Goal: Task Accomplishment & Management: Manage account settings

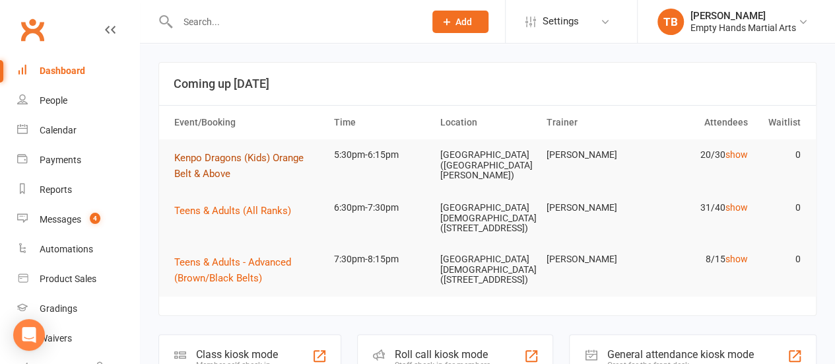
click at [213, 153] on span "Kenpo Dragons (Kids) Orange Belt & Above" at bounding box center [238, 166] width 129 height 28
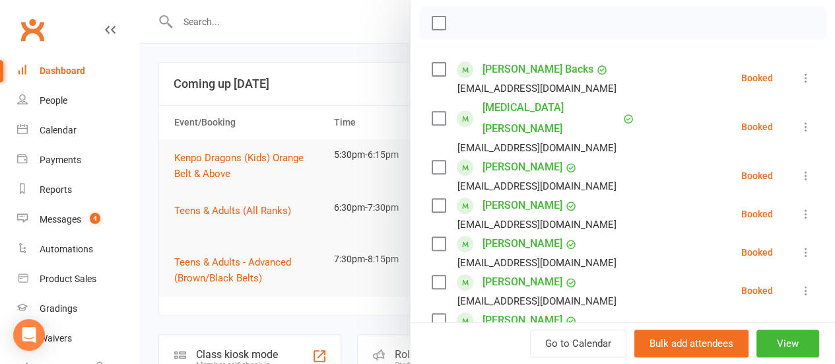
scroll to position [206, 0]
click at [60, 130] on div "Calendar" at bounding box center [58, 130] width 37 height 11
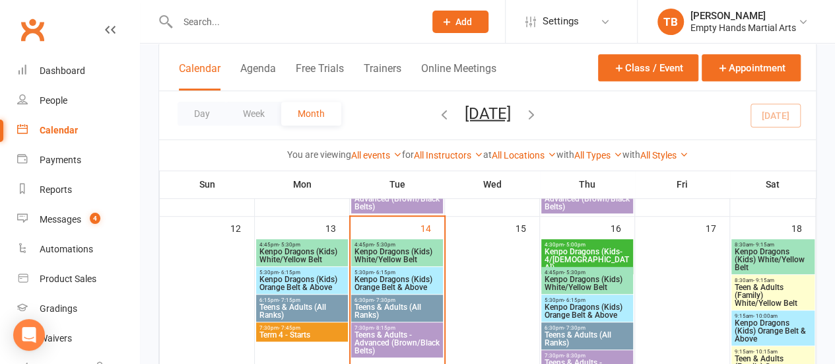
scroll to position [269, 0]
click at [391, 239] on div "4:45pm - 5:30pm Kenpo Dragons (Kids) White/Yellow Belt" at bounding box center [397, 251] width 92 height 27
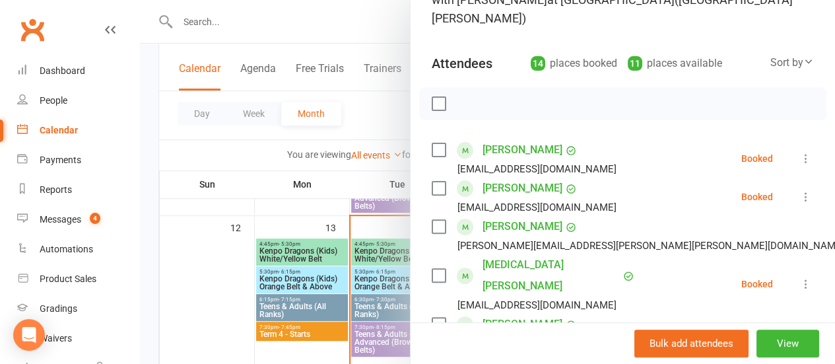
scroll to position [145, 0]
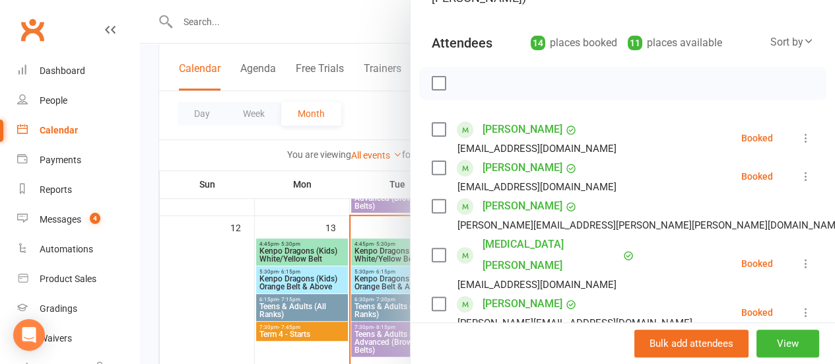
click at [432, 83] on label at bounding box center [438, 83] width 13 height 13
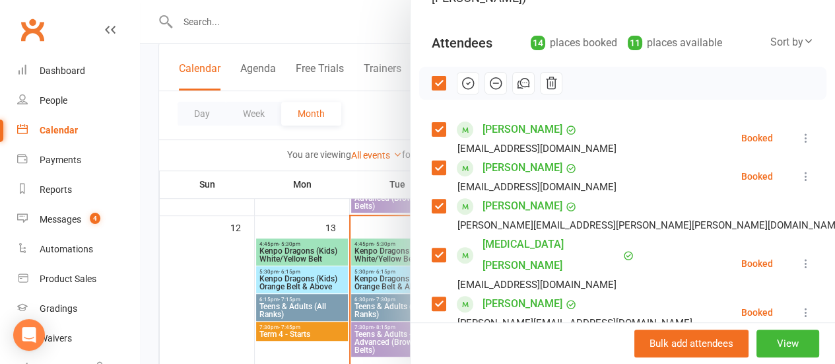
click at [432, 125] on label at bounding box center [438, 129] width 13 height 13
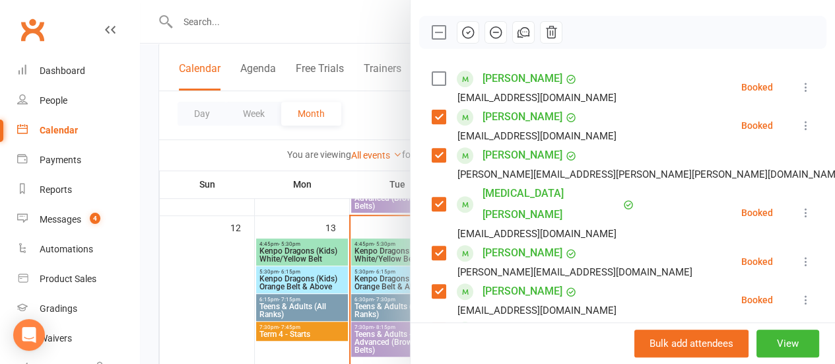
scroll to position [199, 0]
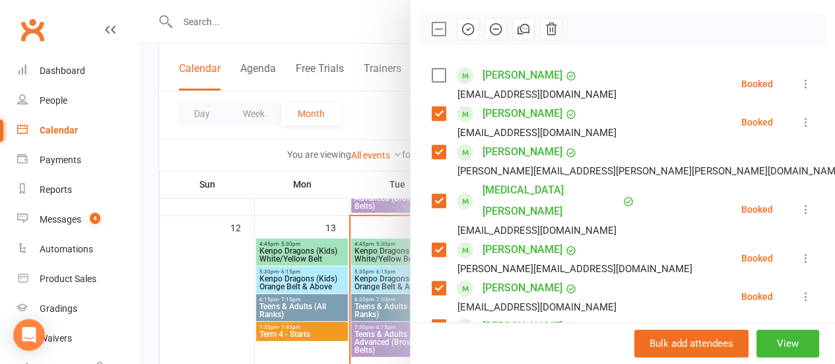
click at [432, 118] on label at bounding box center [438, 113] width 13 height 13
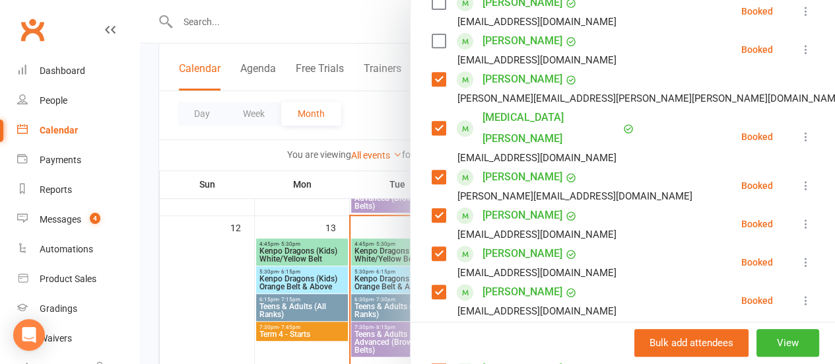
scroll to position [273, 0]
click at [432, 75] on label at bounding box center [438, 78] width 13 height 13
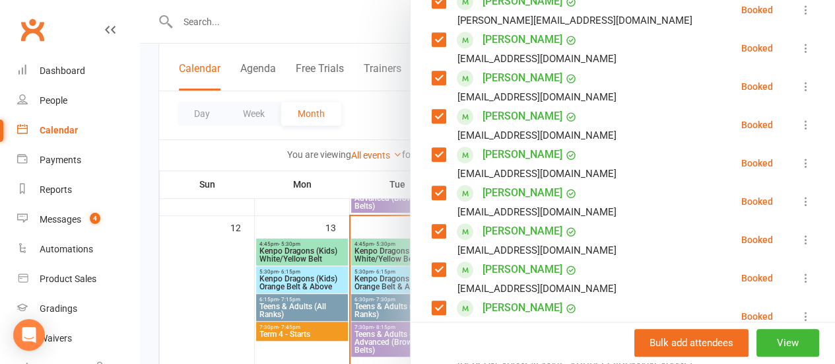
scroll to position [460, 0]
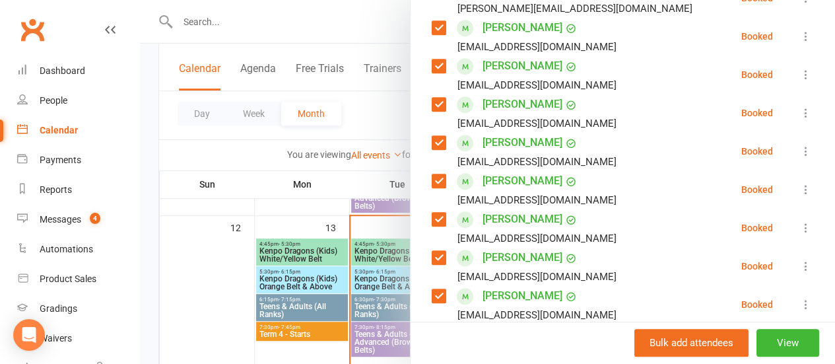
click at [432, 98] on label at bounding box center [438, 104] width 13 height 13
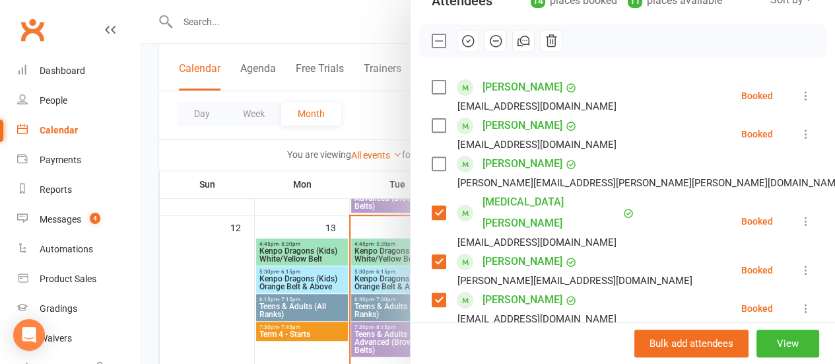
scroll to position [187, 0]
click at [461, 42] on icon "button" at bounding box center [468, 41] width 15 height 15
click at [374, 125] on div at bounding box center [487, 182] width 695 height 364
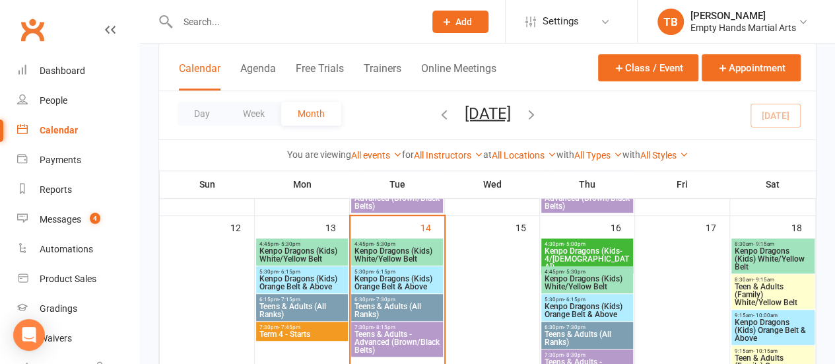
click at [374, 279] on span "Kenpo Dragons (Kids) Orange Belt & Above" at bounding box center [397, 283] width 86 height 16
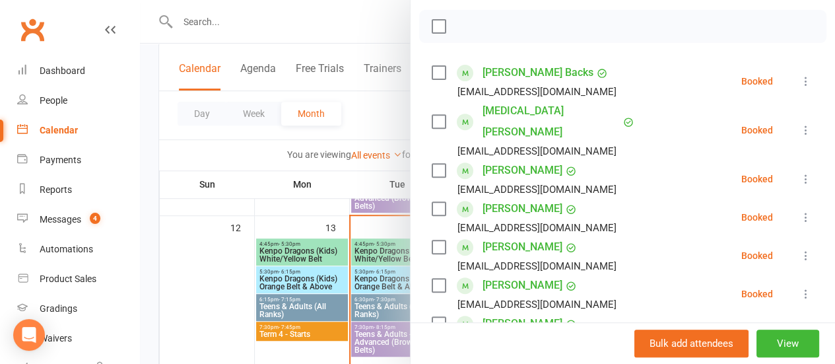
scroll to position [203, 0]
click at [432, 19] on label at bounding box center [438, 25] width 13 height 13
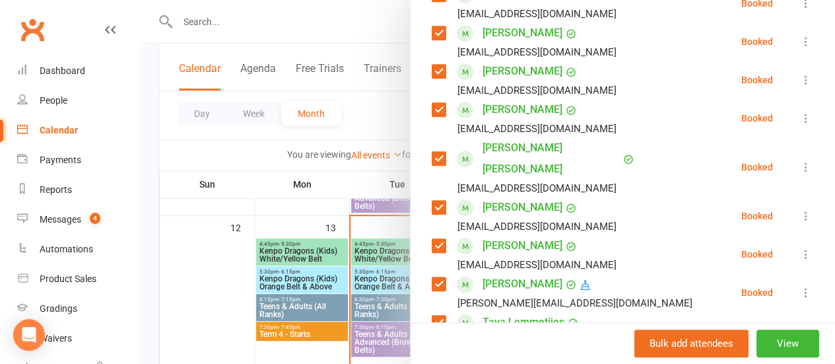
scroll to position [455, 0]
click at [432, 151] on label at bounding box center [438, 157] width 13 height 13
click at [419, 159] on div "Class kiosk mode Roll call 5:30 PM - 6:15 PM, Tuesday, October, 14, 2025 with T…" at bounding box center [623, 228] width 425 height 1254
click at [432, 200] on label at bounding box center [438, 206] width 13 height 13
click at [432, 238] on label at bounding box center [438, 244] width 13 height 13
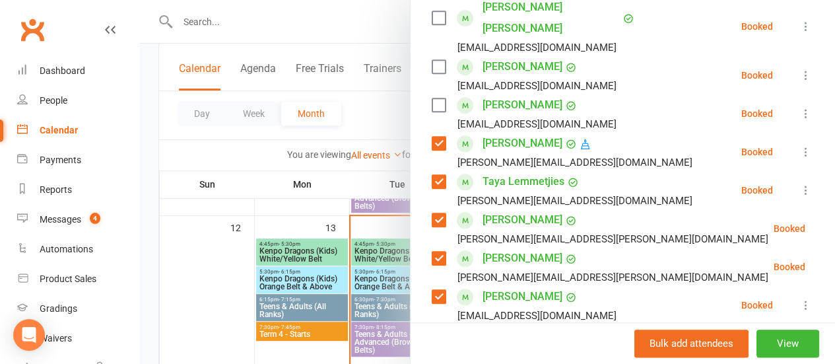
scroll to position [598, 0]
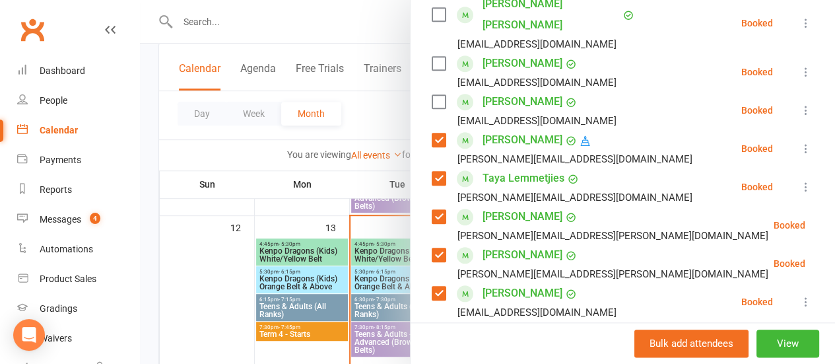
click at [432, 133] on label at bounding box center [438, 139] width 13 height 13
click at [432, 168] on div "Taya Lemmetjies belinda.lemmetjies@gmail.com" at bounding box center [565, 187] width 266 height 38
click at [432, 172] on label at bounding box center [438, 178] width 13 height 13
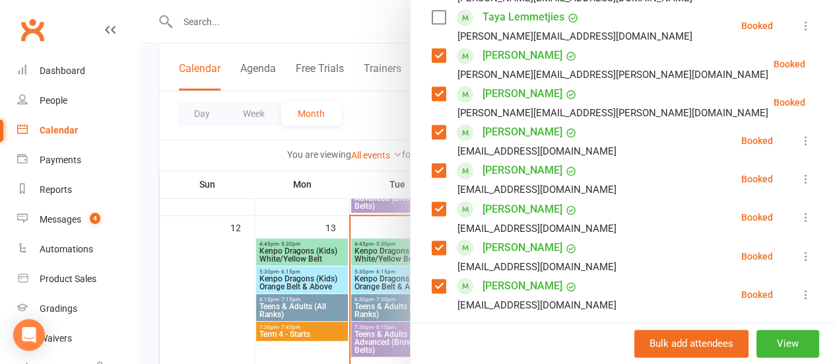
scroll to position [760, 0]
click at [432, 125] on label at bounding box center [438, 131] width 13 height 13
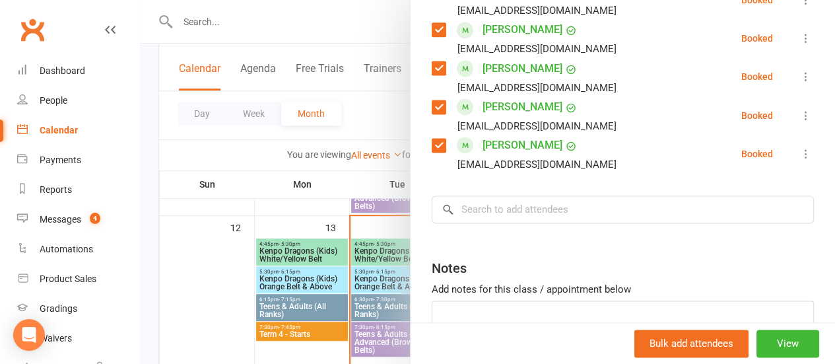
scroll to position [899, 0]
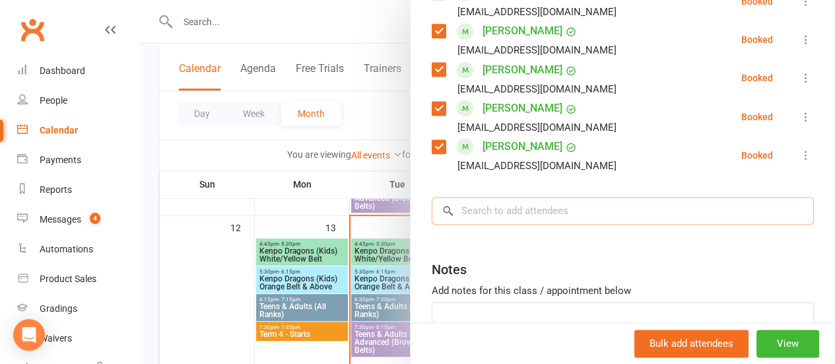
click at [567, 197] on input "search" at bounding box center [623, 211] width 382 height 28
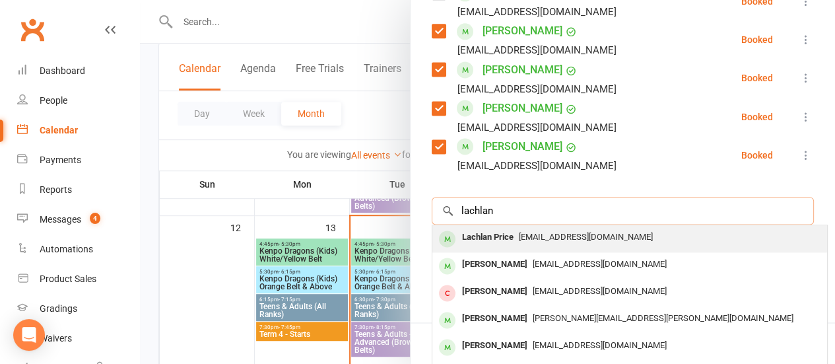
type input "lachlan"
click at [578, 232] on span "pricey22sc@gmail.com" at bounding box center [586, 237] width 134 height 10
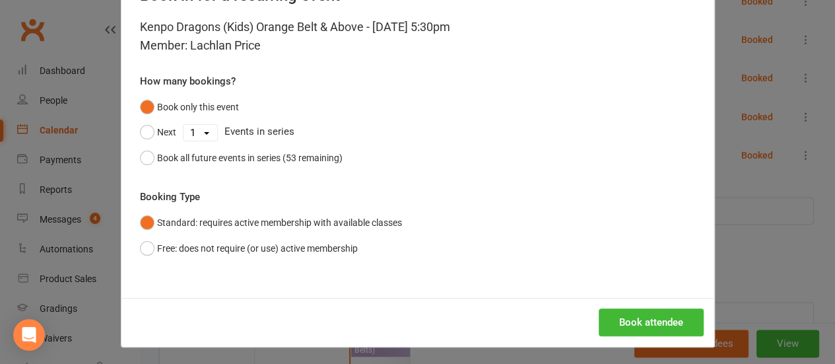
scroll to position [54, 0]
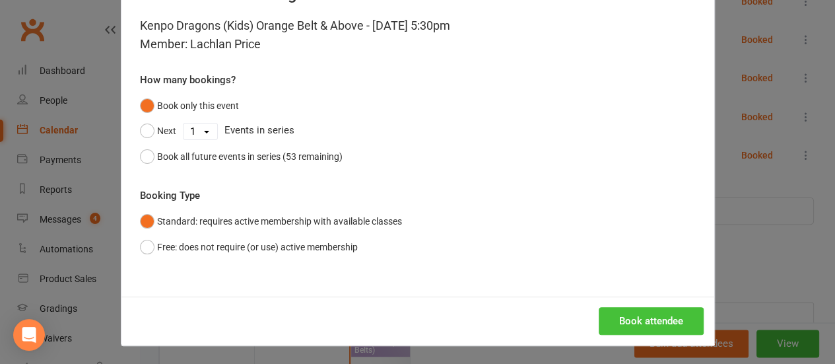
click at [612, 311] on button "Book attendee" at bounding box center [651, 321] width 105 height 28
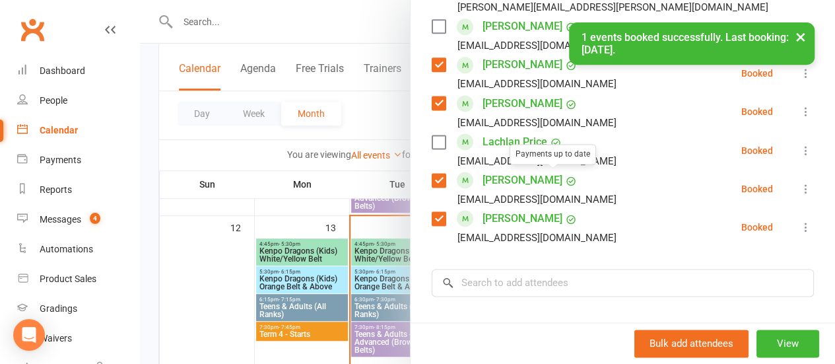
scroll to position [866, 0]
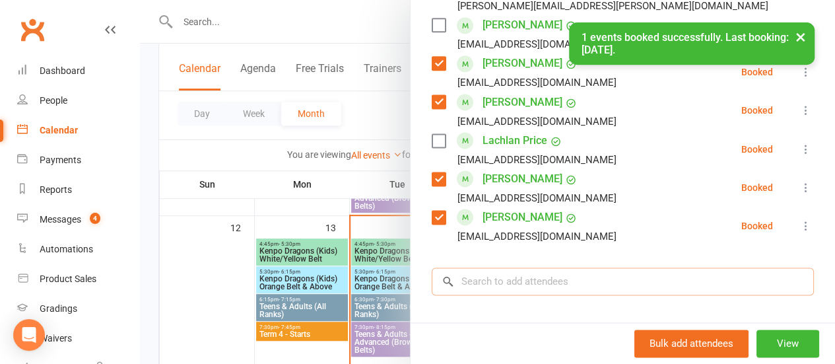
click at [563, 267] on input "search" at bounding box center [623, 281] width 382 height 28
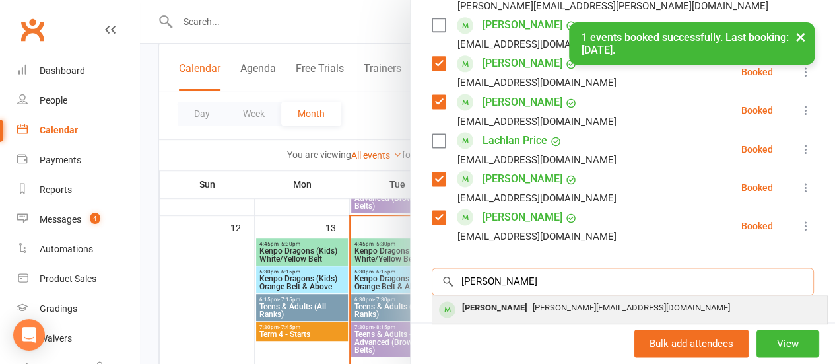
type input "gavin"
click at [572, 302] on span "leanne@localbookkeeper.com.au" at bounding box center [631, 307] width 197 height 10
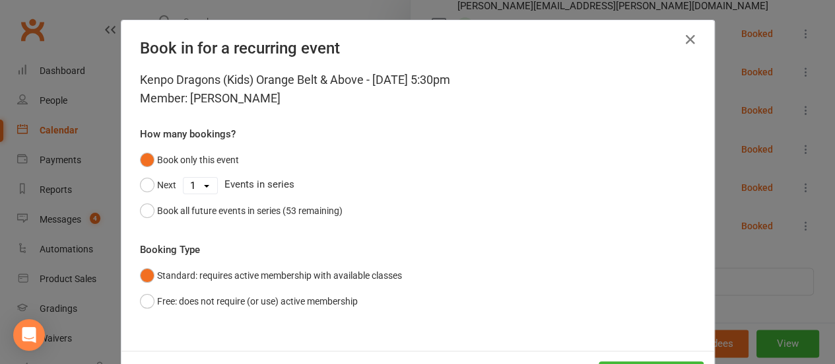
scroll to position [54, 0]
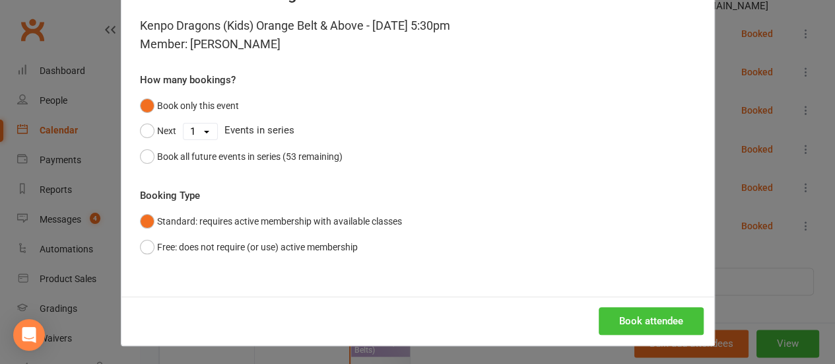
click at [654, 317] on button "Book attendee" at bounding box center [651, 321] width 105 height 28
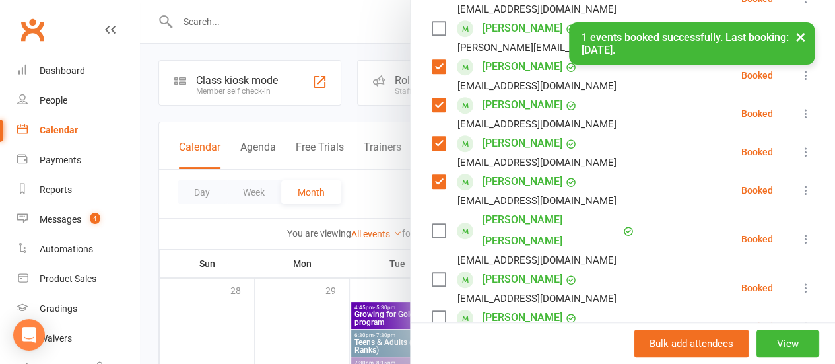
scroll to position [1, 0]
click at [803, 38] on button "×" at bounding box center [801, 36] width 24 height 28
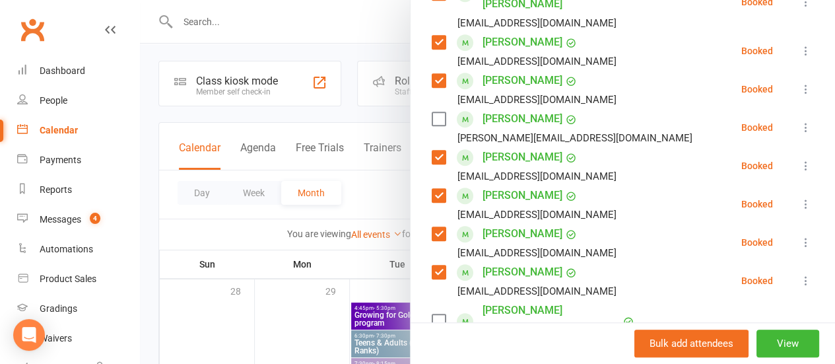
scroll to position [328, 0]
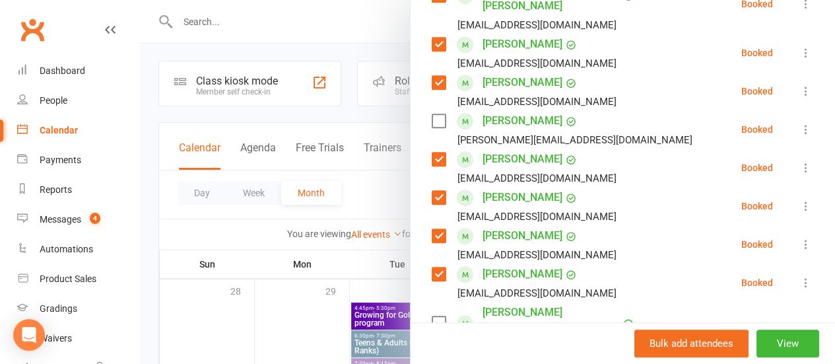
click at [432, 114] on label at bounding box center [438, 120] width 13 height 13
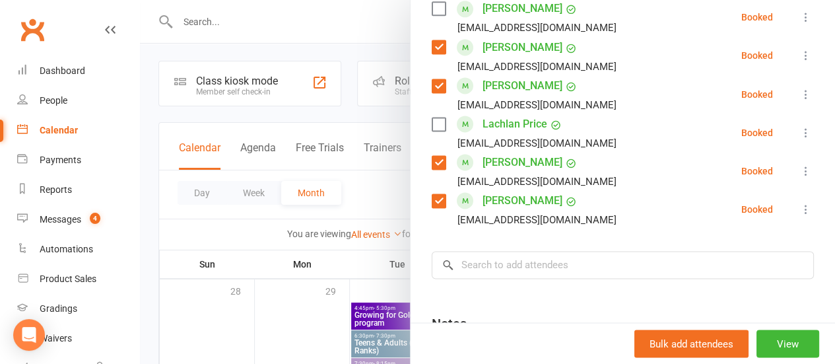
scroll to position [922, 0]
click at [434, 117] on label at bounding box center [438, 123] width 13 height 13
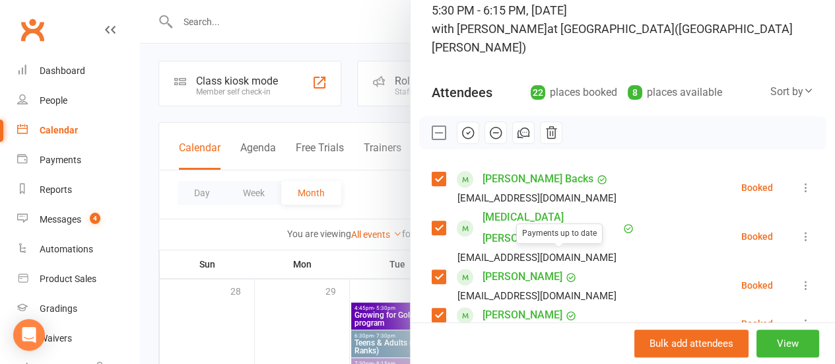
scroll to position [93, 0]
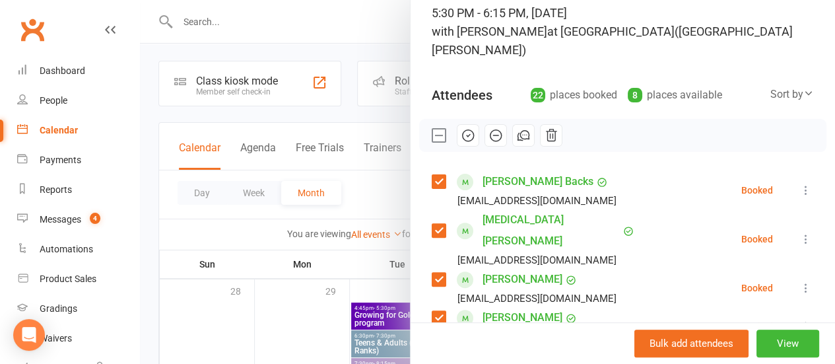
click at [465, 135] on button "button" at bounding box center [468, 135] width 22 height 22
click at [432, 133] on label at bounding box center [438, 135] width 13 height 13
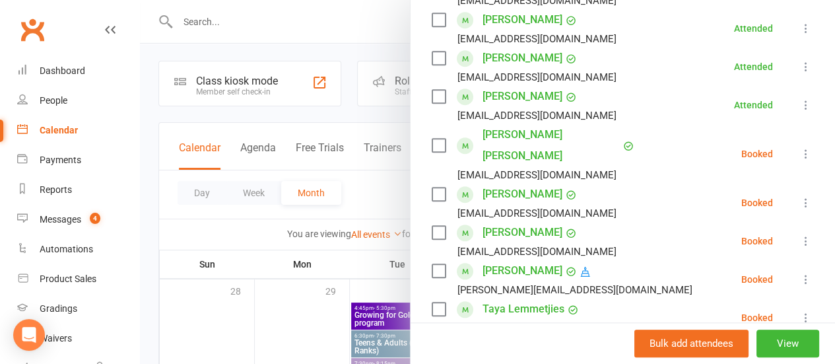
scroll to position [506, 0]
click at [432, 138] on label at bounding box center [438, 144] width 13 height 13
click at [432, 187] on label at bounding box center [438, 193] width 13 height 13
click at [432, 225] on label at bounding box center [438, 231] width 13 height 13
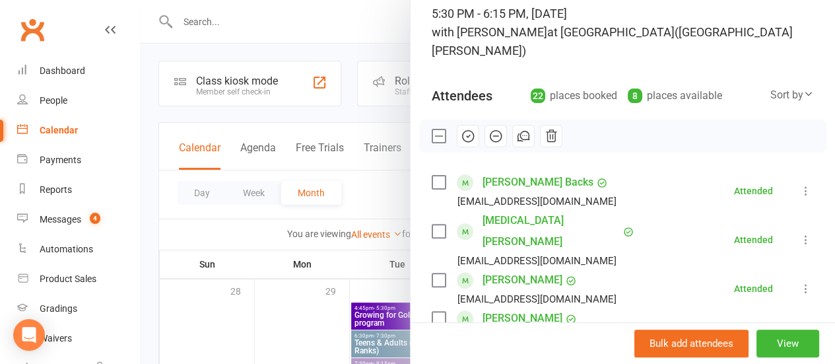
scroll to position [93, 0]
click at [544, 135] on icon "button" at bounding box center [551, 135] width 15 height 15
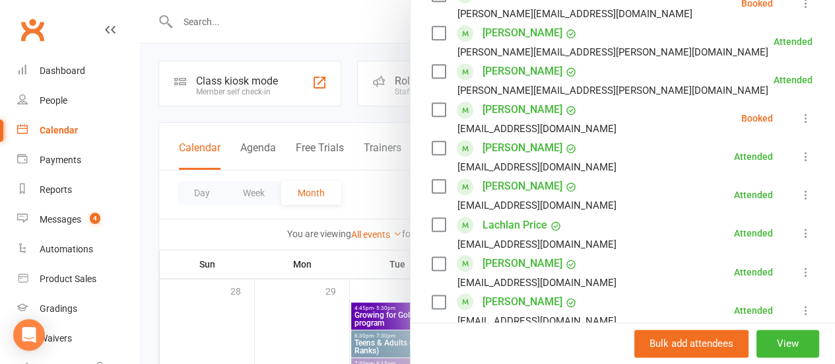
scroll to position [687, 0]
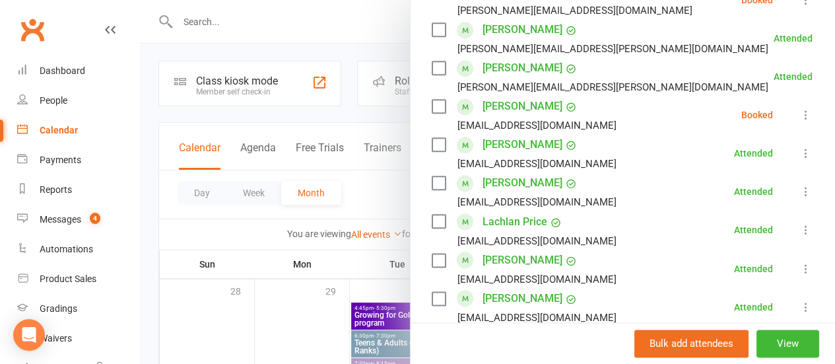
click at [800, 108] on icon at bounding box center [806, 114] width 13 height 13
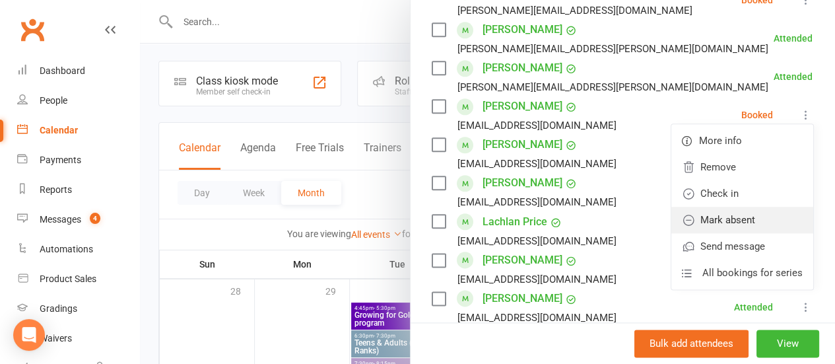
click at [741, 207] on link "Mark absent" at bounding box center [743, 220] width 142 height 26
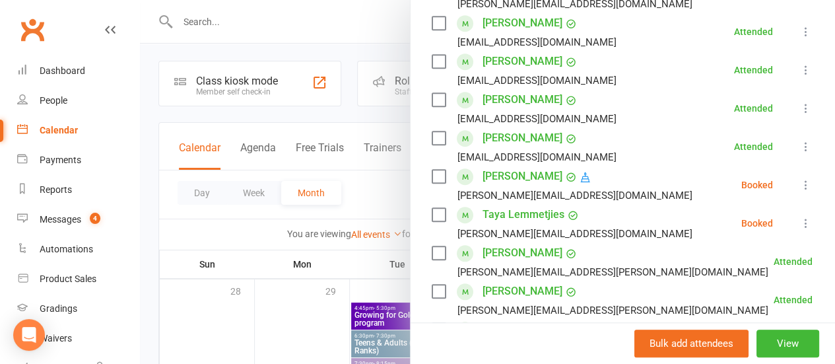
scroll to position [464, 0]
click at [432, 170] on label at bounding box center [438, 176] width 13 height 13
click at [432, 209] on label at bounding box center [438, 215] width 13 height 13
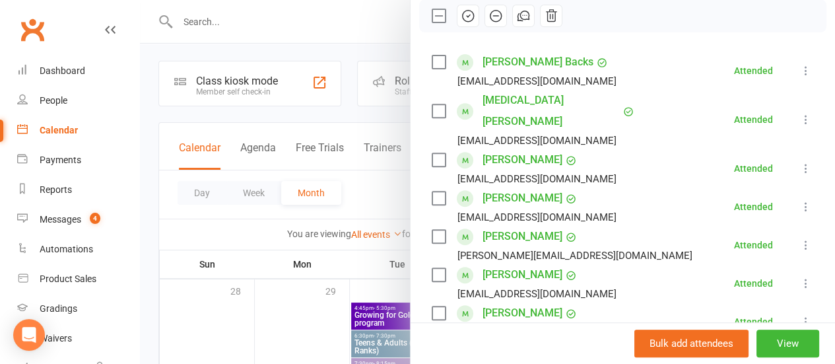
scroll to position [203, 0]
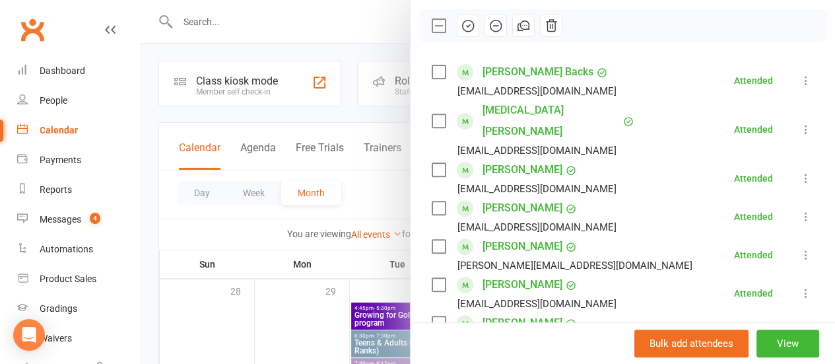
click at [489, 34] on button "button" at bounding box center [496, 26] width 22 height 22
click at [352, 54] on div at bounding box center [487, 182] width 695 height 364
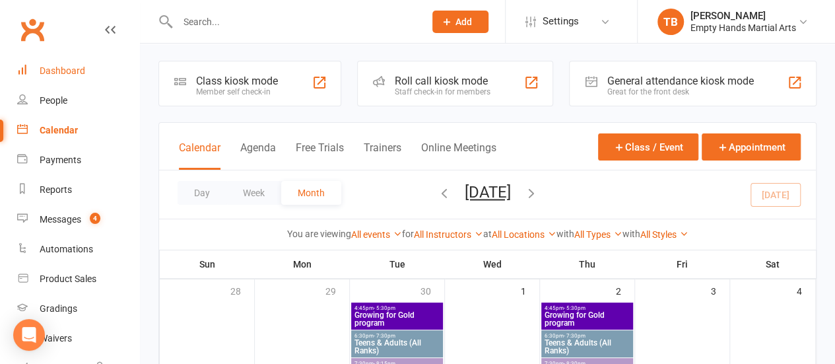
click at [62, 73] on div "Dashboard" at bounding box center [63, 70] width 46 height 11
